Goal: Transaction & Acquisition: Purchase product/service

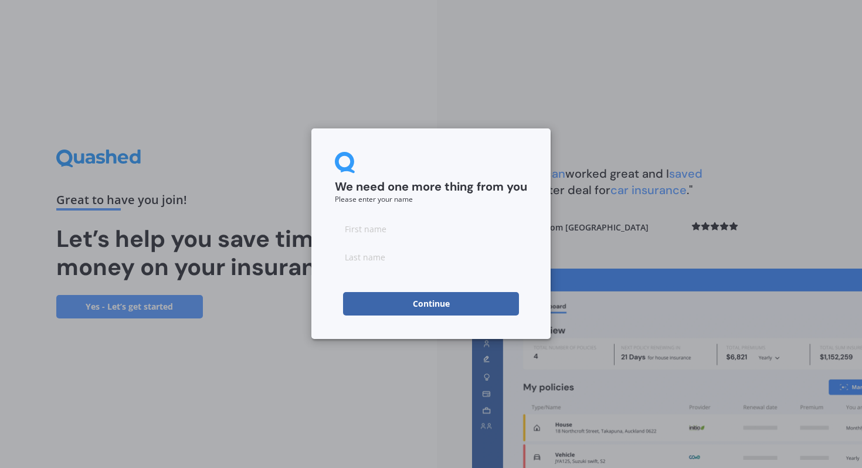
click at [381, 234] on input at bounding box center [431, 228] width 192 height 23
type input "[PERSON_NAME]"
click button "Continue" at bounding box center [431, 303] width 176 height 23
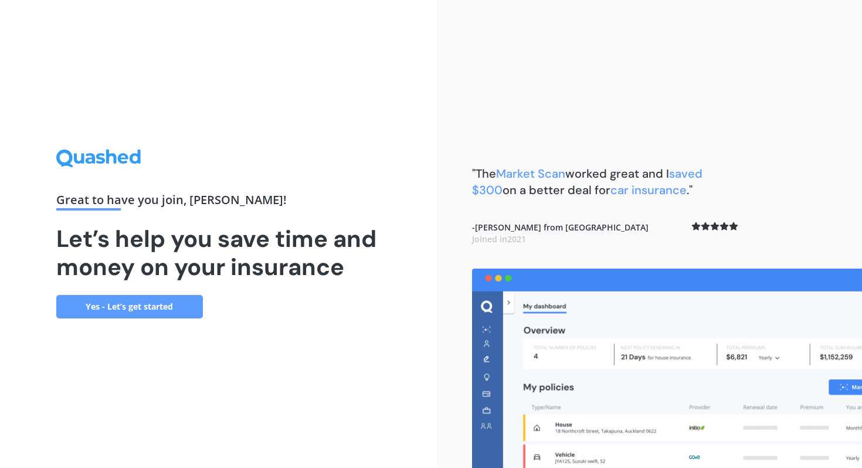
click at [168, 305] on link "Yes - Let’s get started" at bounding box center [129, 306] width 147 height 23
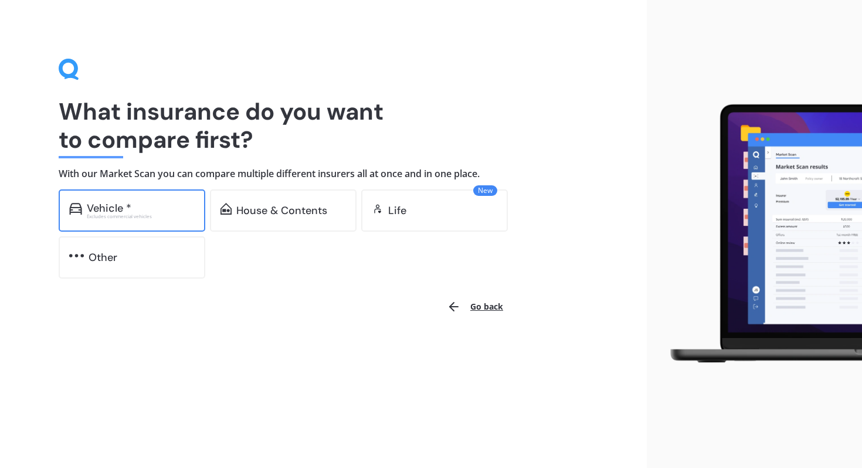
click at [169, 206] on div "Vehicle *" at bounding box center [141, 208] width 108 height 12
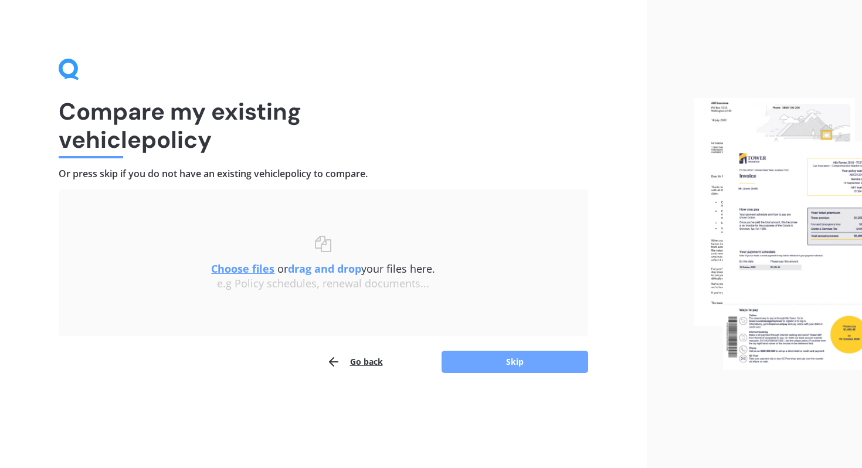
click at [456, 358] on button "Skip" at bounding box center [514, 362] width 147 height 22
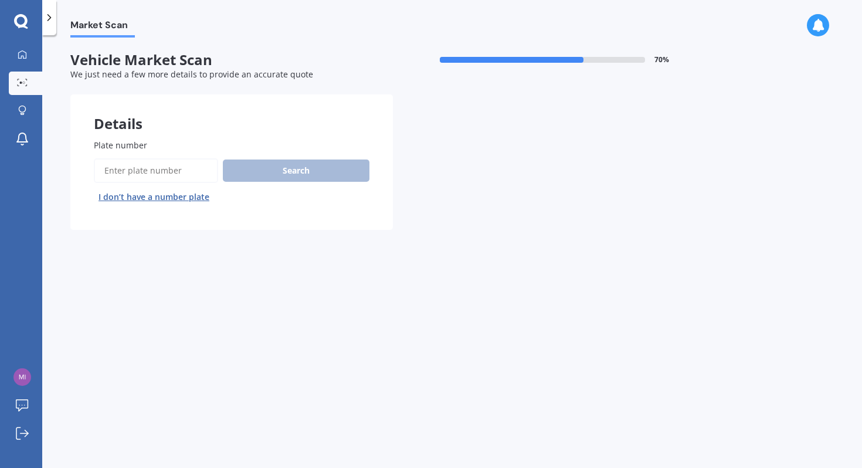
click at [182, 167] on input "Plate number" at bounding box center [156, 170] width 124 height 25
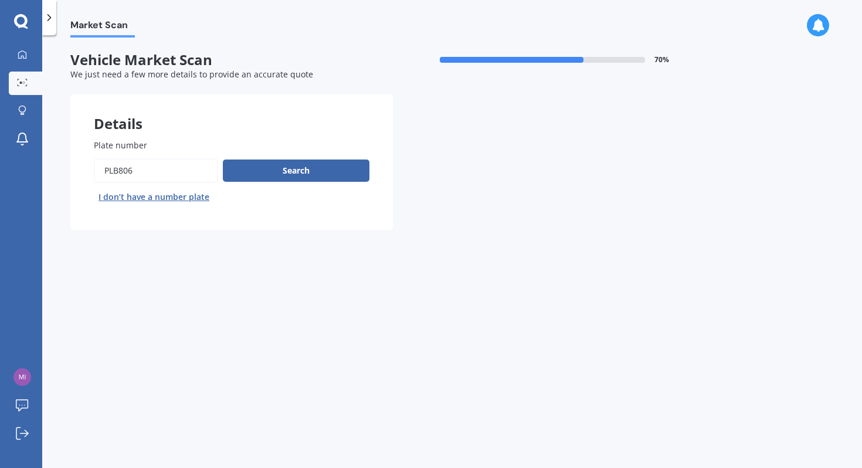
type input "PLB806"
click at [0, 0] on button "Next" at bounding box center [0, 0] width 0 height 0
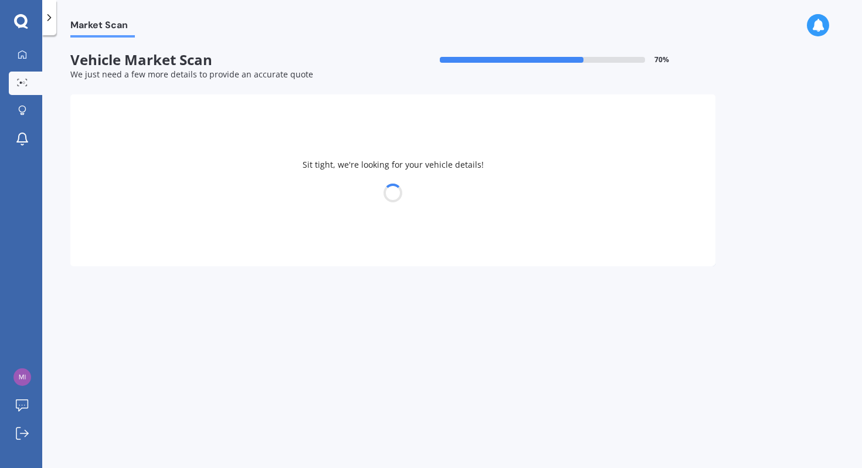
select select "TESLA"
select select "Y"
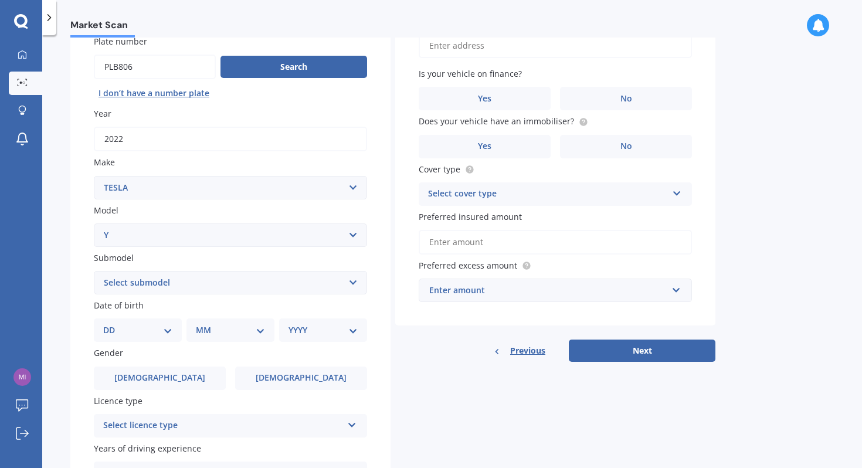
scroll to position [122, 0]
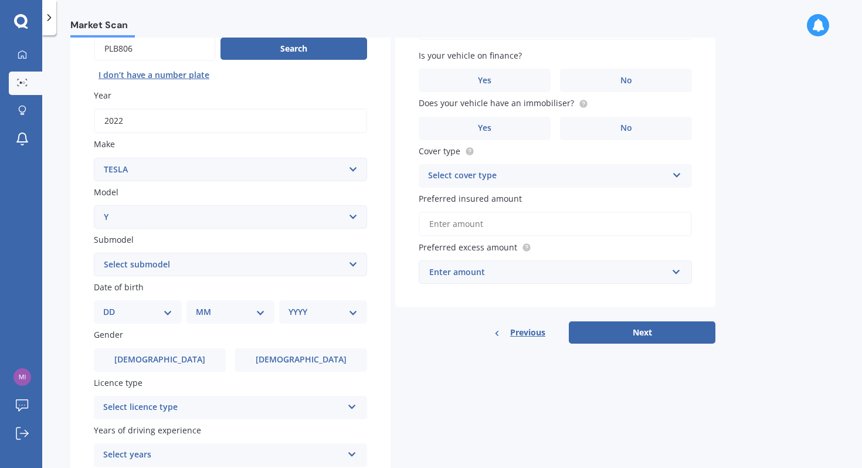
click at [138, 327] on div "Plate number Search I don’t have a number plate Year [DATE] Make Select make AC…" at bounding box center [230, 266] width 320 height 545
click at [142, 304] on div "DD 01 02 03 04 05 06 07 08 09 10 11 12 13 14 15 16 17 18 19 20 21 22 23 24 25 2…" at bounding box center [138, 311] width 88 height 23
click at [164, 316] on select "DD 01 02 03 04 05 06 07 08 09 10 11 12 13 14 15 16 17 18 19 20 21 22 23 24 25 2…" at bounding box center [137, 311] width 69 height 13
select select "13"
click at [113, 307] on select "DD 01 02 03 04 05 06 07 08 09 10 11 12 13 14 15 16 17 18 19 20 21 22 23 24 25 2…" at bounding box center [137, 311] width 69 height 13
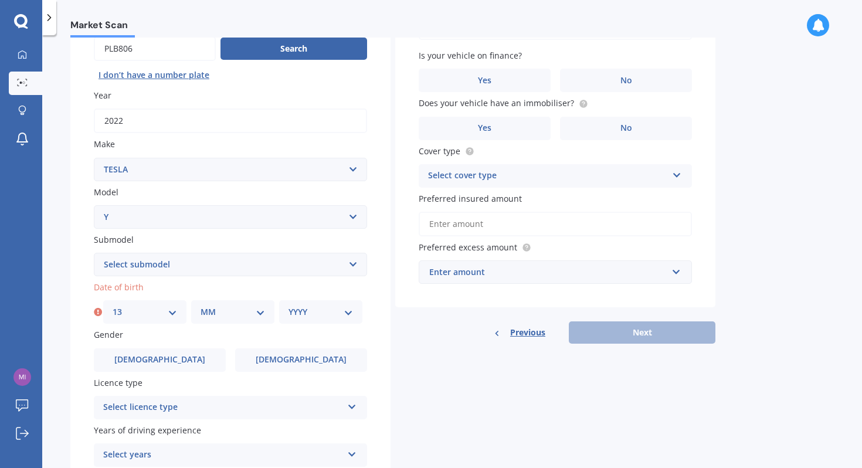
click at [205, 311] on select "MM 01 02 03 04 05 06 07 08 09 10 11 12" at bounding box center [233, 311] width 64 height 13
select select "04"
click at [201, 307] on select "MM 01 02 03 04 05 06 07 08 09 10 11 12" at bounding box center [233, 311] width 64 height 13
click at [308, 317] on select "YYYY 2025 2024 2023 2022 2021 2020 2019 2018 2017 2016 2015 2014 2013 2012 2011…" at bounding box center [320, 311] width 64 height 13
select select "2001"
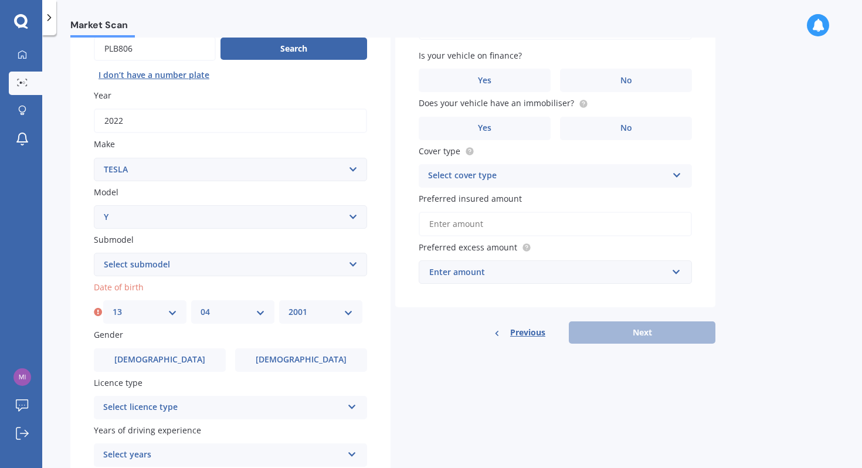
click at [288, 307] on select "YYYY 2025 2024 2023 2022 2021 2020 2019 2018 2017 2016 2015 2014 2013 2012 2011…" at bounding box center [320, 311] width 64 height 13
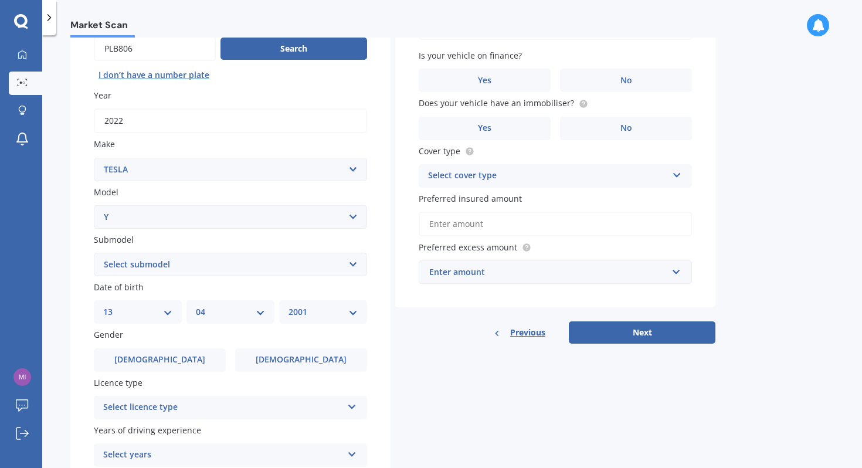
click at [183, 264] on select "Select submodel EV" at bounding box center [230, 264] width 273 height 23
select select "EV"
click at [94, 254] on select "Select submodel EV" at bounding box center [230, 264] width 273 height 23
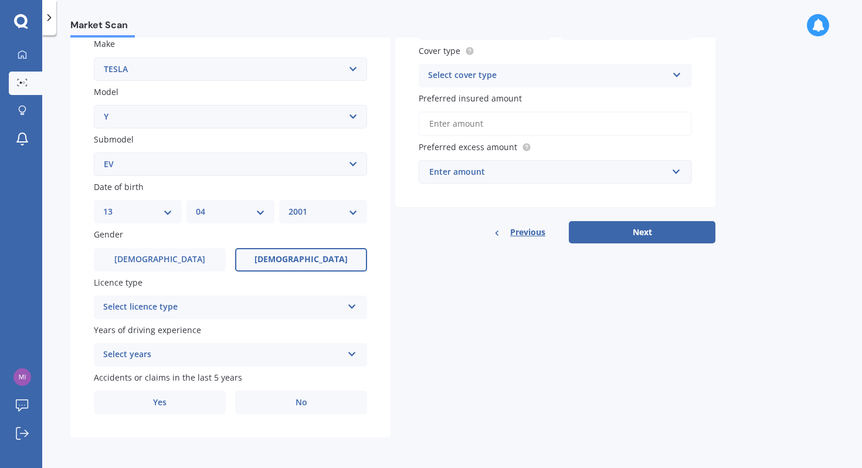
click at [264, 257] on label "[DEMOGRAPHIC_DATA]" at bounding box center [301, 259] width 132 height 23
click at [0, 0] on input "[DEMOGRAPHIC_DATA]" at bounding box center [0, 0] width 0 height 0
click at [183, 308] on div "Select licence type" at bounding box center [222, 307] width 239 height 14
click at [70, 320] on div "Market Scan Vehicle Market Scan 70 % We just need a few more details to provide…" at bounding box center [452, 254] width 820 height 433
click at [116, 349] on div "Select years" at bounding box center [222, 355] width 239 height 14
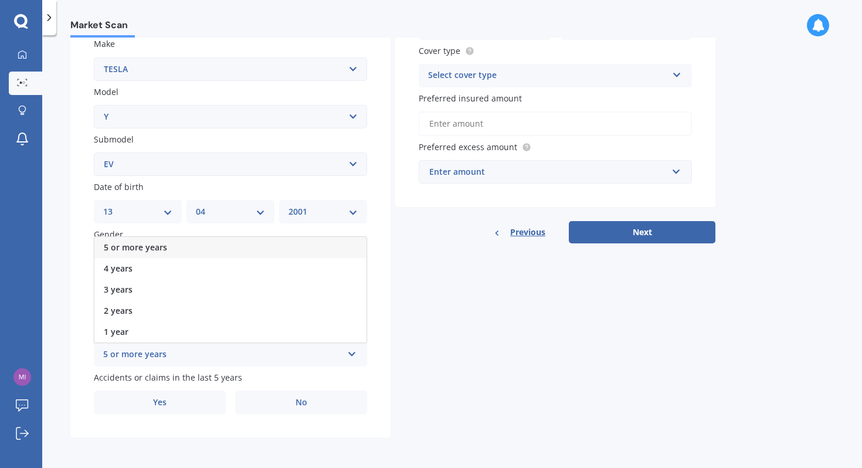
click at [150, 254] on div "5 or more years" at bounding box center [230, 247] width 272 height 21
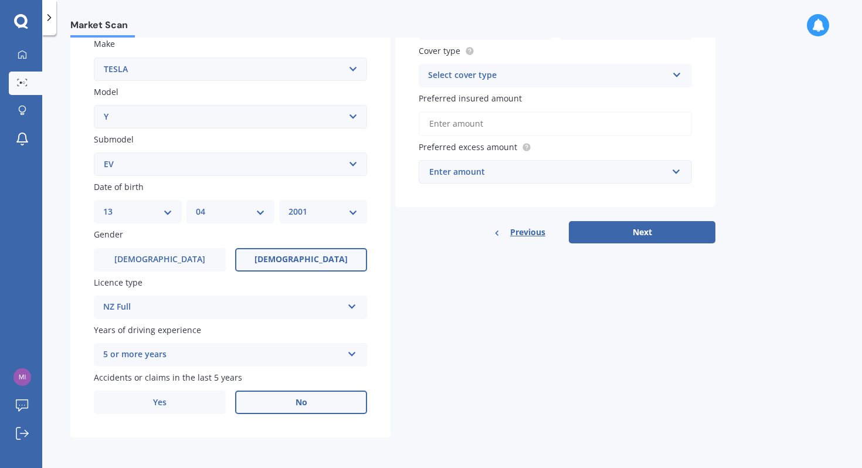
click at [254, 395] on label "No" at bounding box center [301, 401] width 132 height 23
click at [0, 0] on input "No" at bounding box center [0, 0] width 0 height 0
click at [532, 75] on div "Select cover type" at bounding box center [547, 76] width 239 height 14
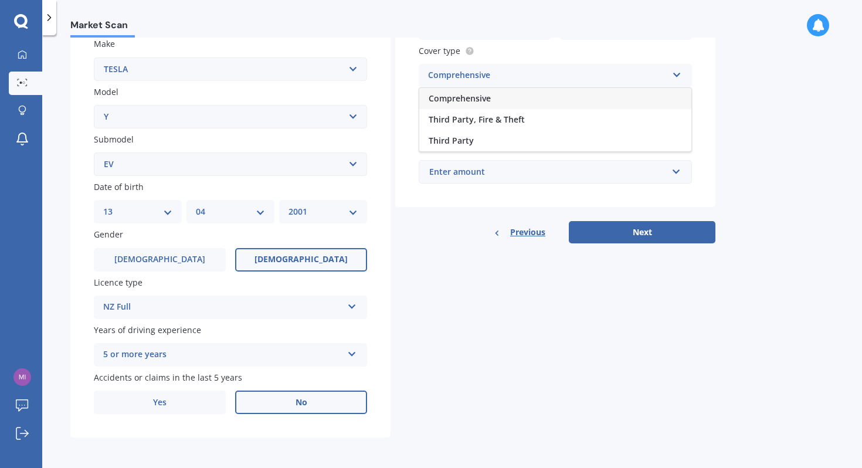
click at [519, 100] on div "Comprehensive" at bounding box center [555, 98] width 272 height 21
click at [498, 124] on input "Preferred insured amount" at bounding box center [555, 123] width 273 height 25
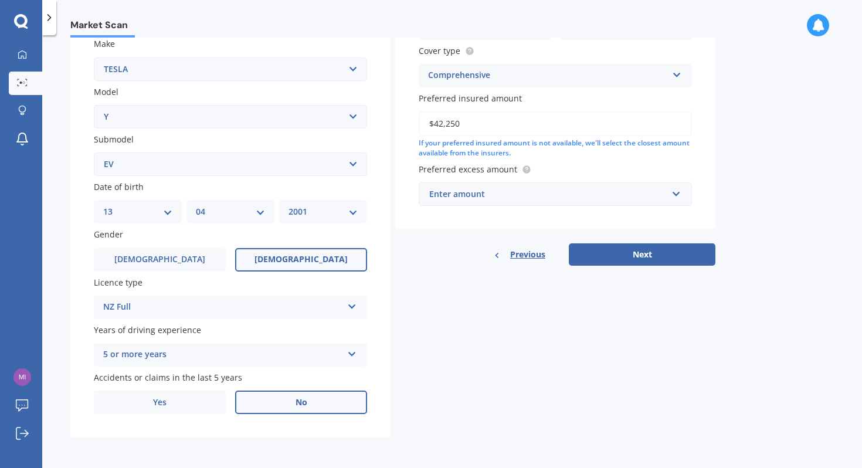
type input "$42,250"
click at [488, 198] on div "Enter amount" at bounding box center [548, 194] width 238 height 13
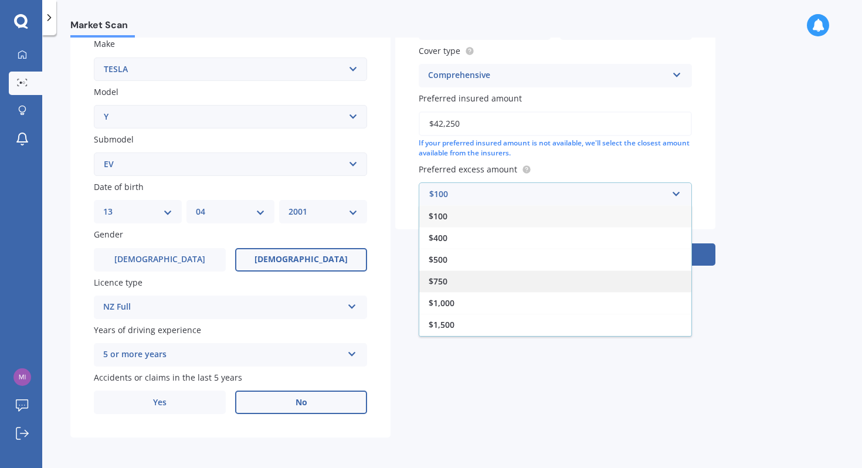
click at [491, 274] on div "$750" at bounding box center [555, 281] width 272 height 22
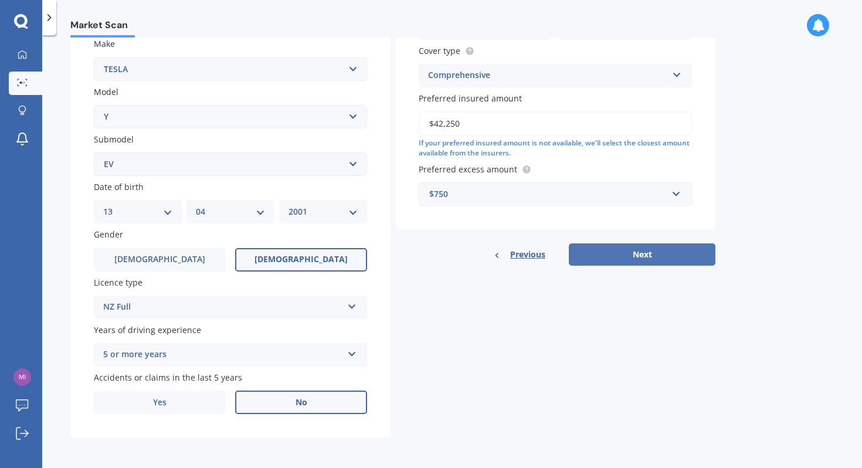
click at [647, 243] on button "Next" at bounding box center [642, 254] width 147 height 22
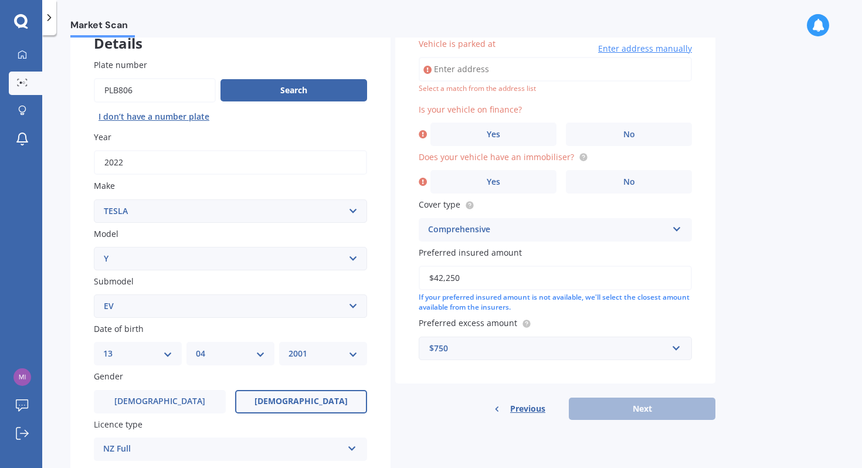
scroll to position [0, 0]
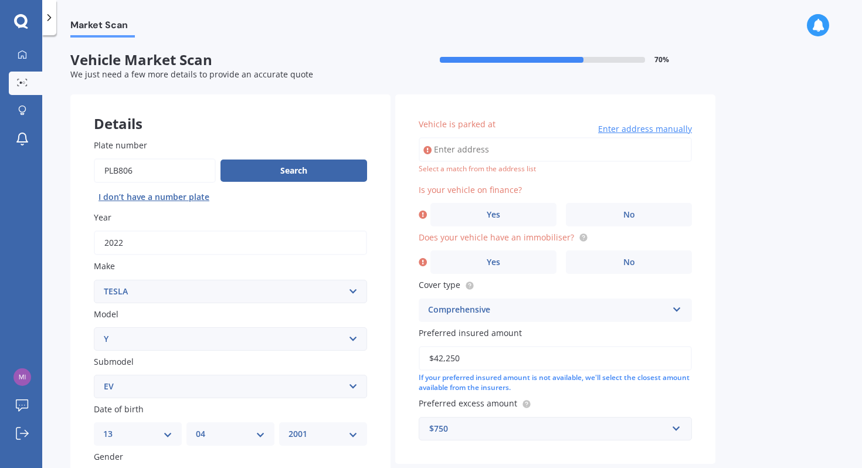
click at [501, 156] on input "Vehicle is parked at" at bounding box center [555, 149] width 273 height 25
type input "[STREET_ADDRESS]"
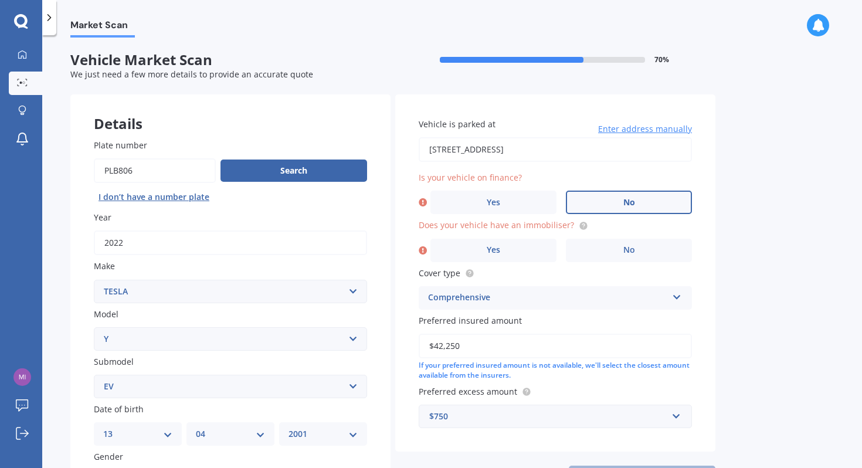
click at [610, 210] on label "No" at bounding box center [629, 202] width 126 height 23
click at [0, 0] on input "No" at bounding box center [0, 0] width 0 height 0
click at [579, 227] on circle at bounding box center [583, 226] width 8 height 8
click at [539, 235] on div "Does your vehicle have an immobiliser? Yes No" at bounding box center [555, 240] width 273 height 43
click at [518, 247] on label "Yes" at bounding box center [493, 250] width 126 height 23
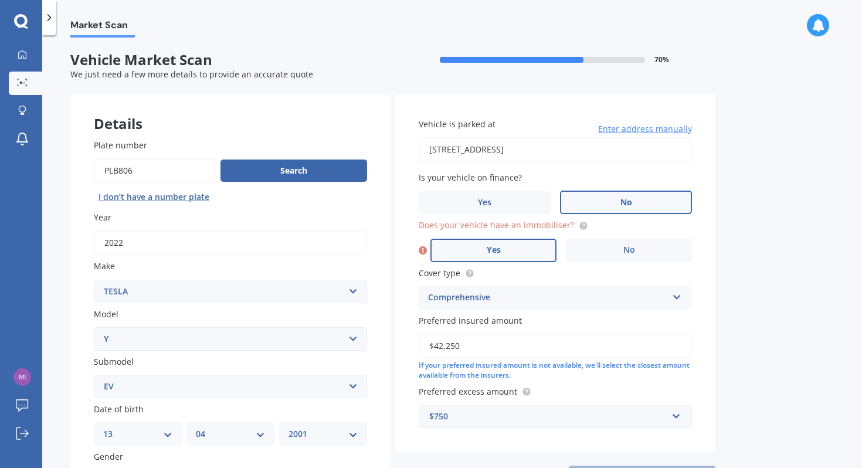
click at [0, 0] on input "Yes" at bounding box center [0, 0] width 0 height 0
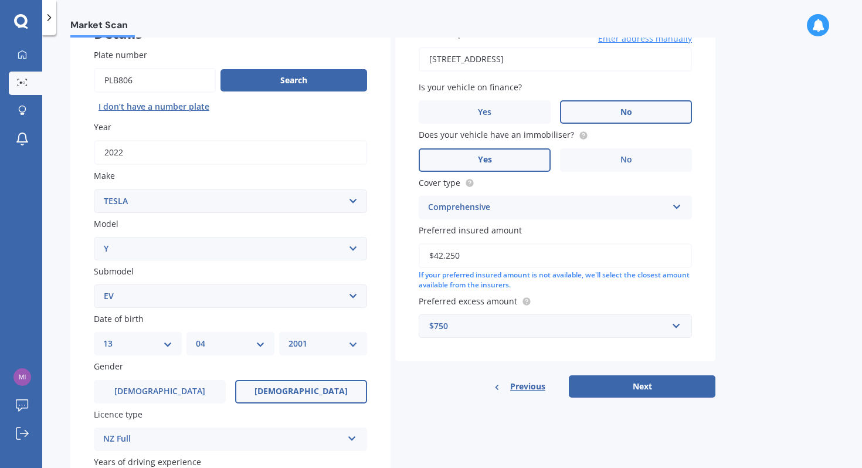
scroll to position [91, 0]
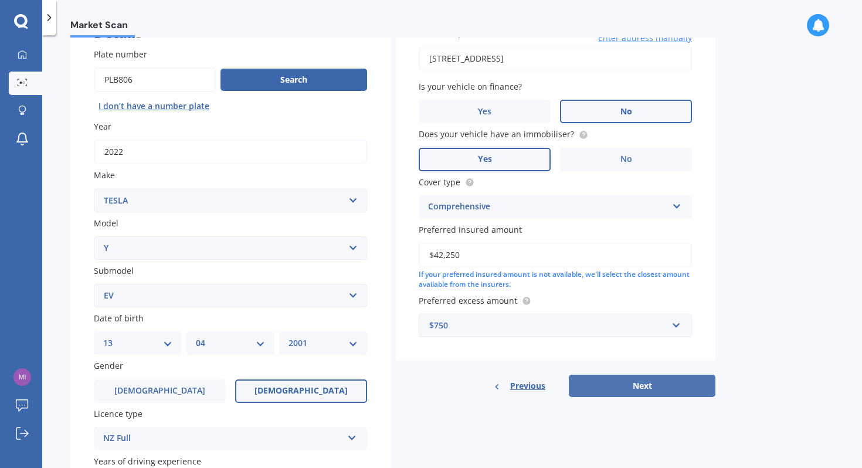
click at [652, 382] on button "Next" at bounding box center [642, 386] width 147 height 22
select select "13"
select select "04"
select select "2001"
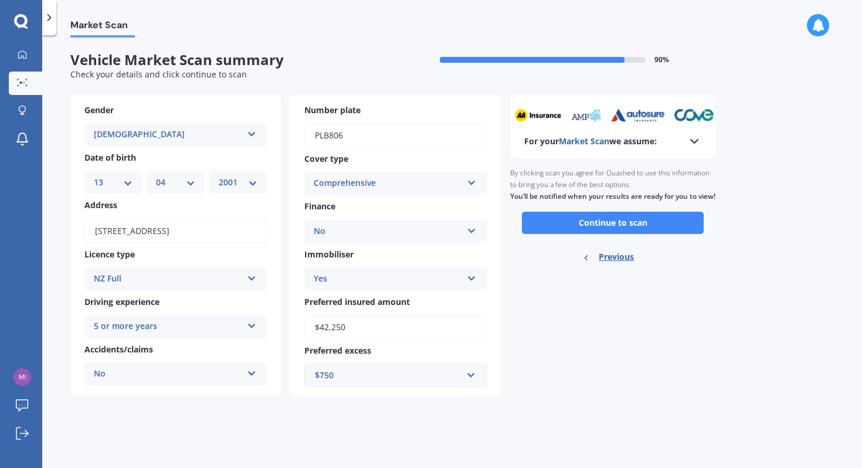
scroll to position [0, 0]
click at [600, 233] on button "Continue to scan" at bounding box center [613, 223] width 182 height 22
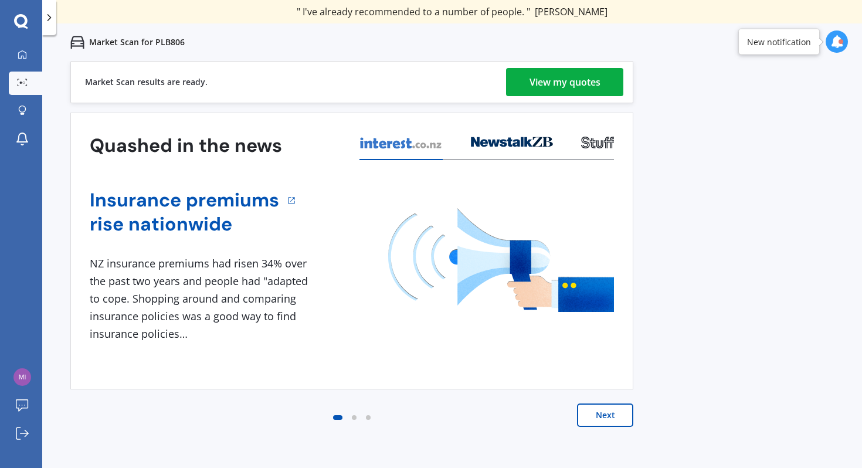
click at [584, 77] on div "View my quotes" at bounding box center [564, 82] width 71 height 28
